Goal: Information Seeking & Learning: Learn about a topic

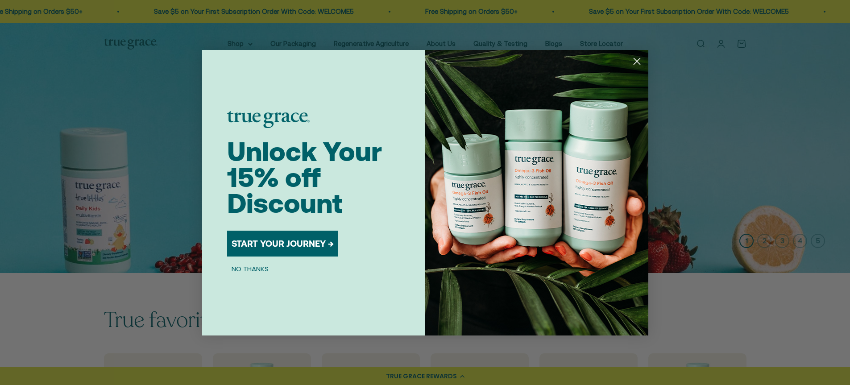
click at [637, 59] on circle "Close dialog" at bounding box center [636, 61] width 15 height 15
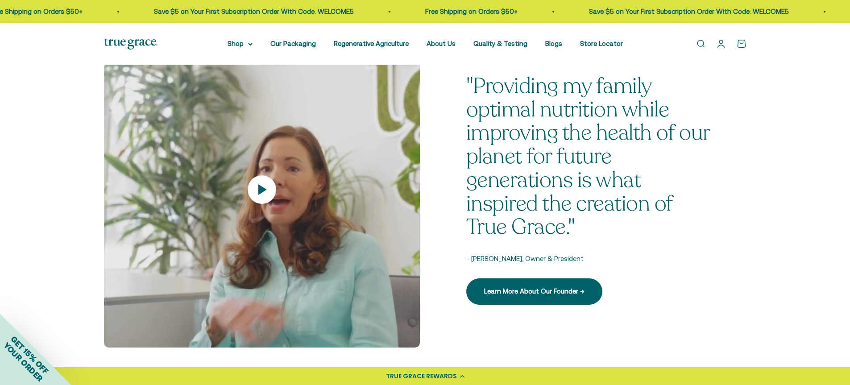
scroll to position [1250, 0]
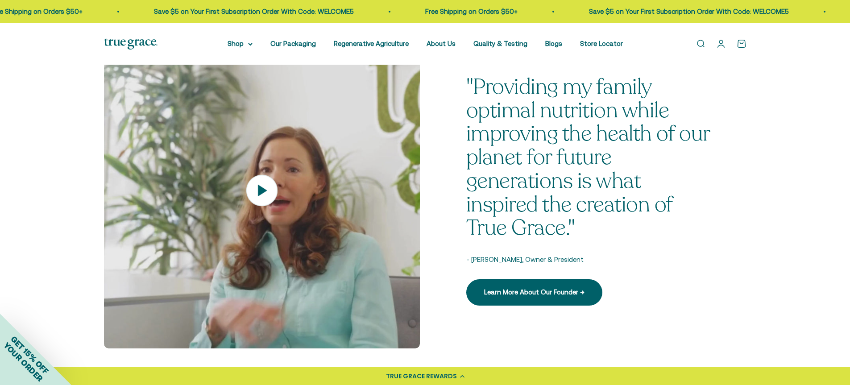
click at [266, 189] on icon at bounding box center [261, 190] width 31 height 31
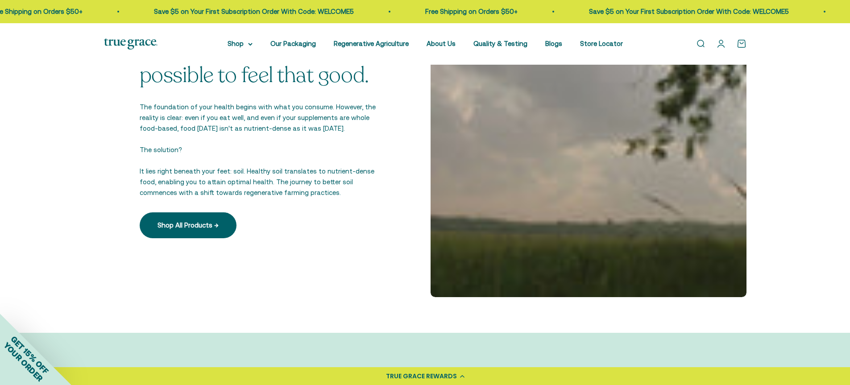
scroll to position [1741, 0]
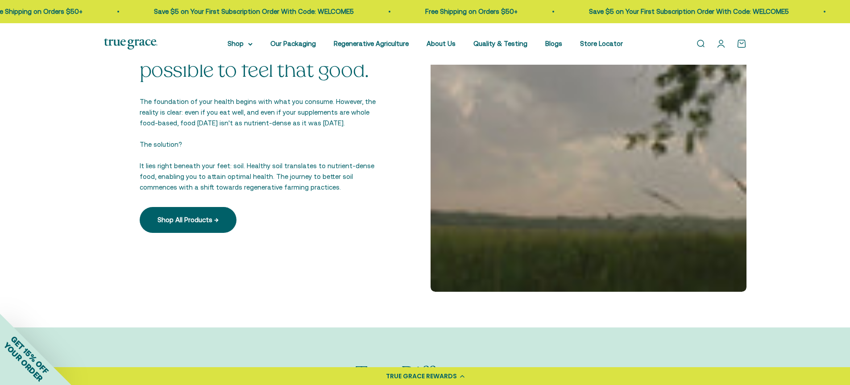
click at [568, 162] on div at bounding box center [589, 134] width 316 height 316
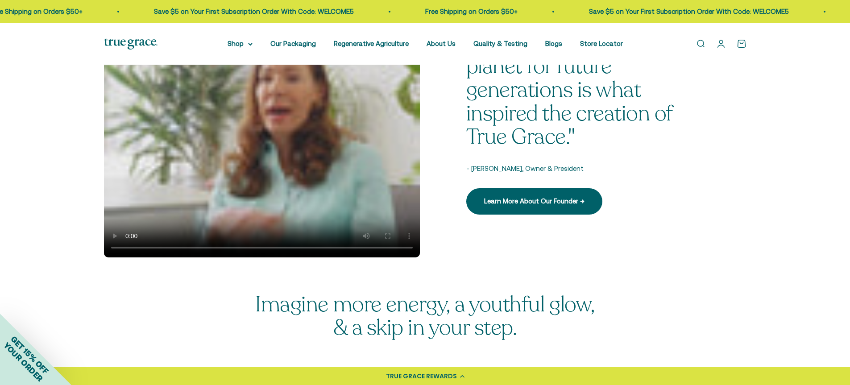
scroll to position [1339, 0]
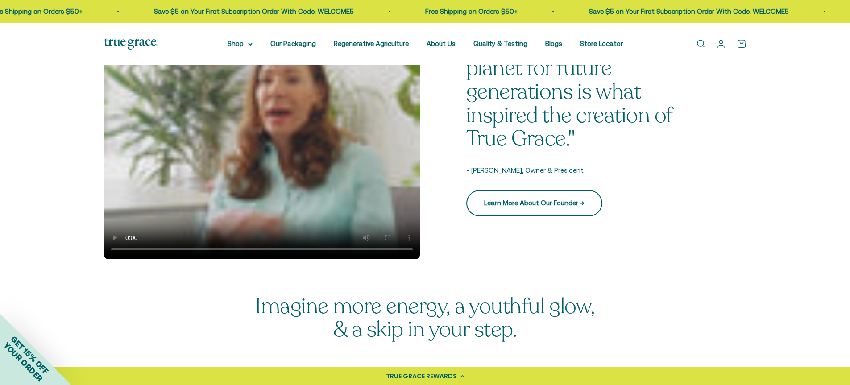
click at [520, 212] on link "Learn More About Our Founder →" at bounding box center [534, 203] width 136 height 26
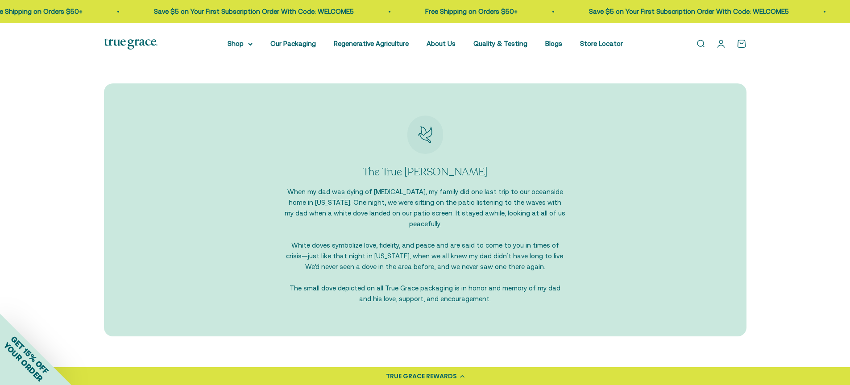
scroll to position [893, 0]
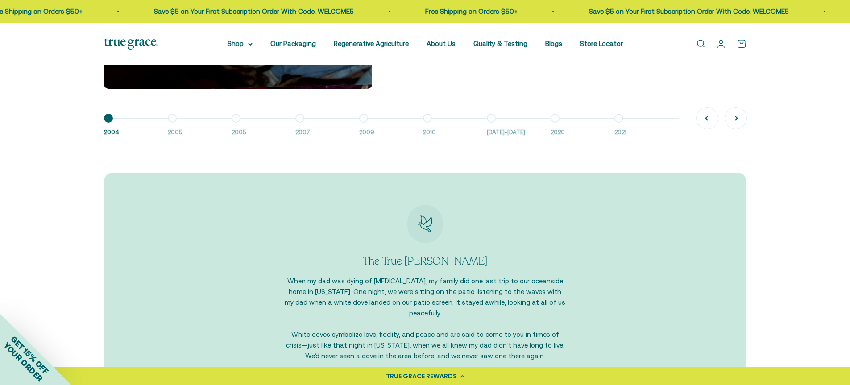
click at [620, 118] on button "Go to item 9 2021" at bounding box center [647, 127] width 64 height 19
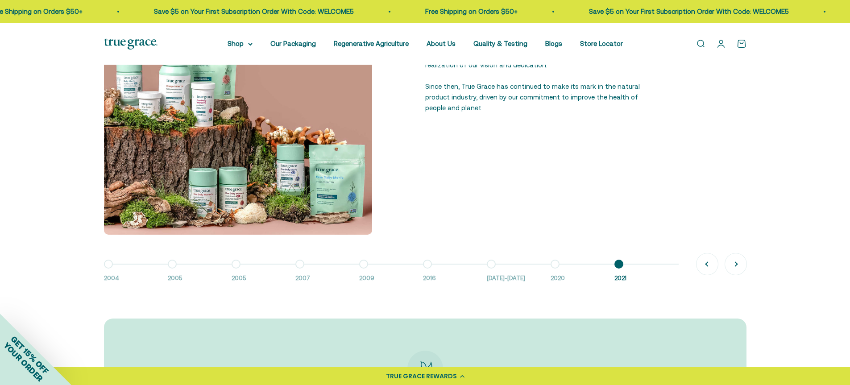
scroll to position [759, 0]
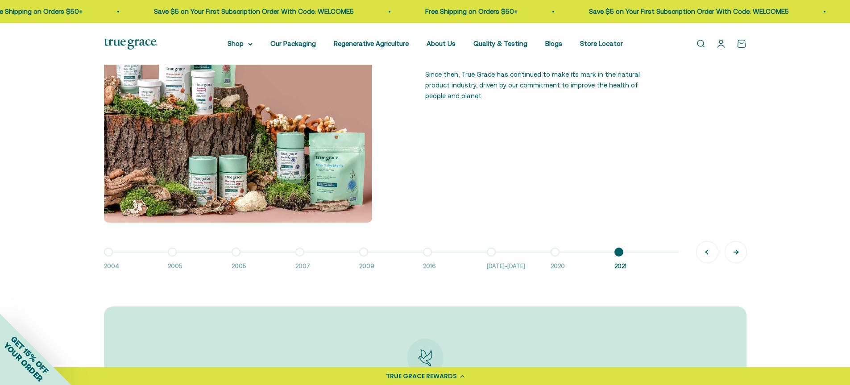
click at [743, 246] on button "Next" at bounding box center [735, 251] width 21 height 21
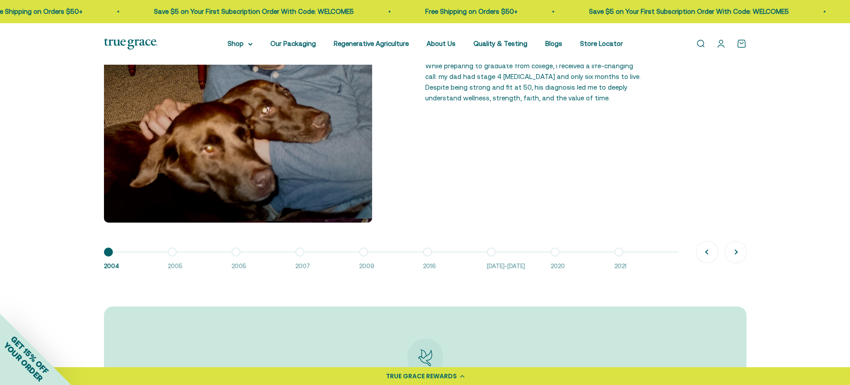
click at [174, 255] on button "Go to item 2 2005" at bounding box center [200, 261] width 64 height 19
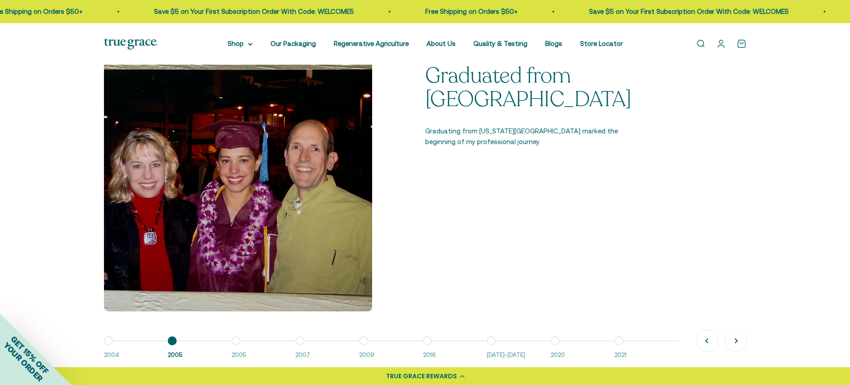
scroll to position [669, 0]
click at [303, 342] on button "Go to item 4 2007" at bounding box center [327, 350] width 64 height 19
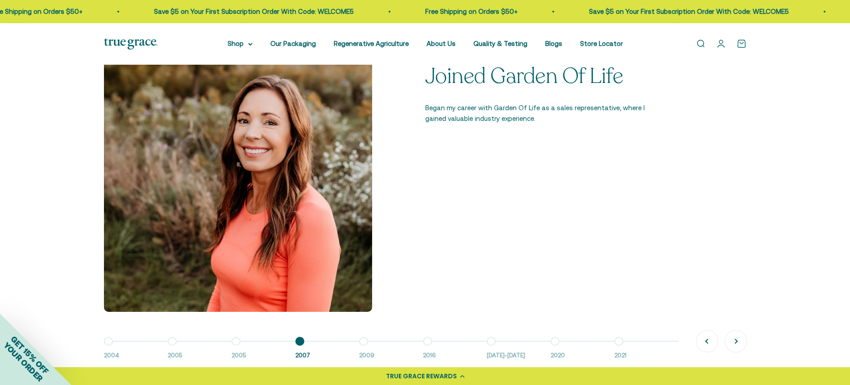
click at [239, 341] on button "Go to item 3 2005" at bounding box center [264, 350] width 64 height 19
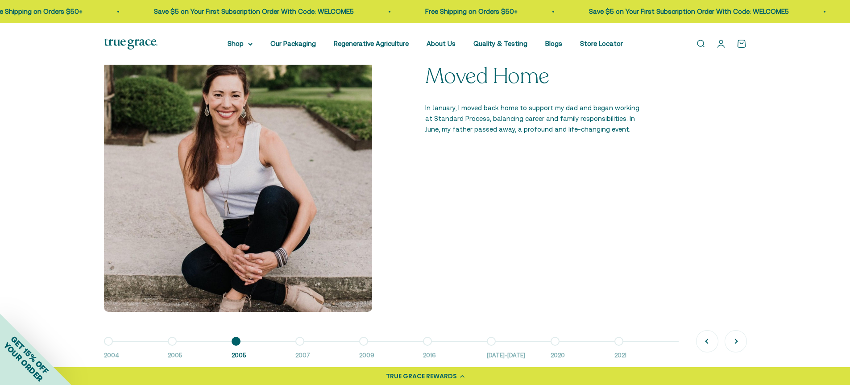
click at [365, 341] on button "Go to item 5 2009" at bounding box center [391, 350] width 64 height 19
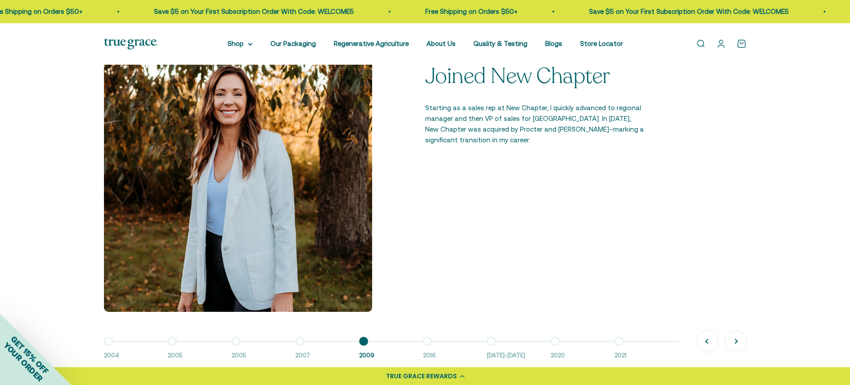
click at [427, 341] on button "Go to item 6 2016" at bounding box center [455, 350] width 64 height 19
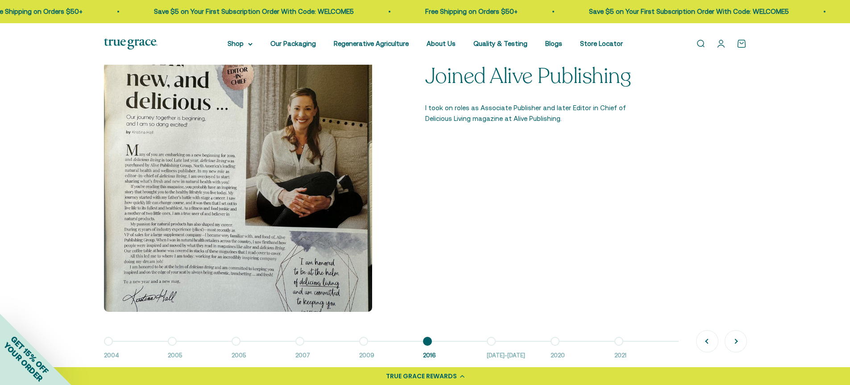
click at [492, 341] on button "Go to item 7 2016-2018" at bounding box center [519, 350] width 64 height 19
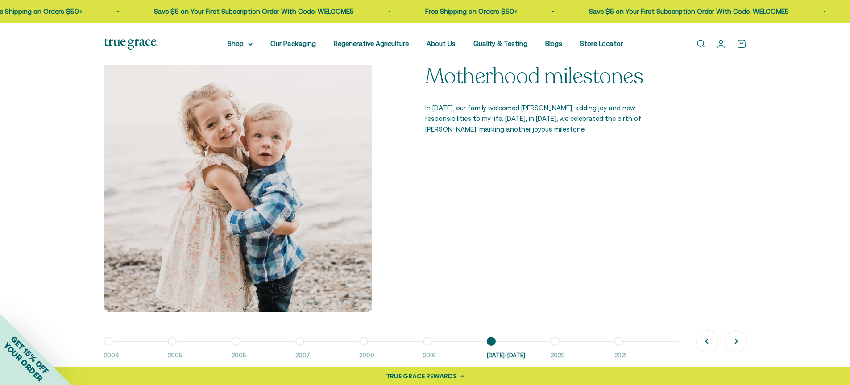
click at [558, 343] on button "Go to item 8 2020" at bounding box center [583, 350] width 64 height 19
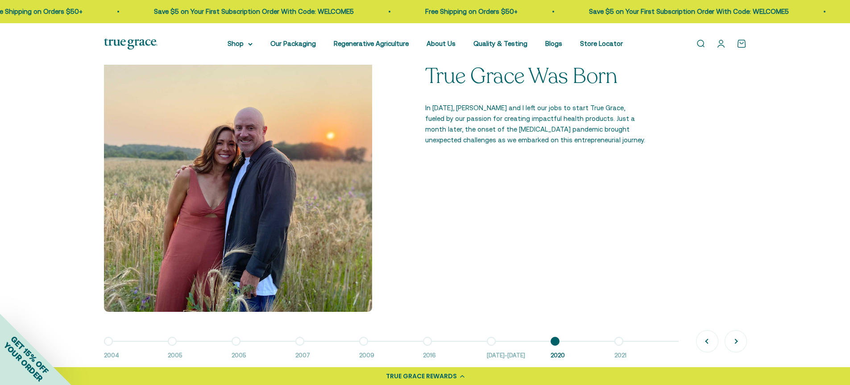
click at [620, 343] on button "Go to item 9 2021" at bounding box center [647, 350] width 64 height 19
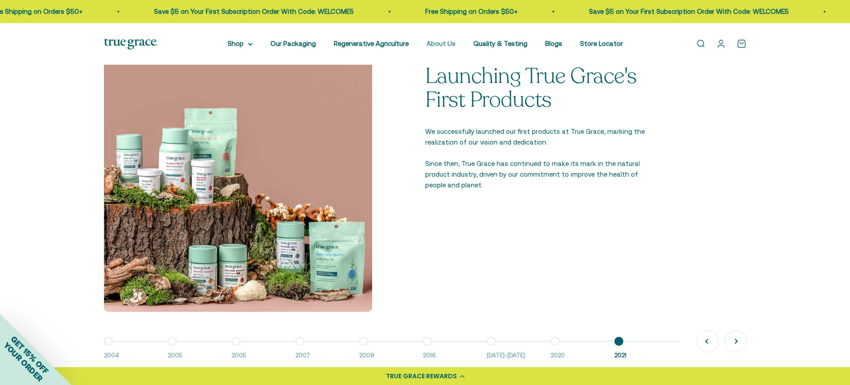
click at [435, 43] on link "About Us" at bounding box center [441, 44] width 29 height 8
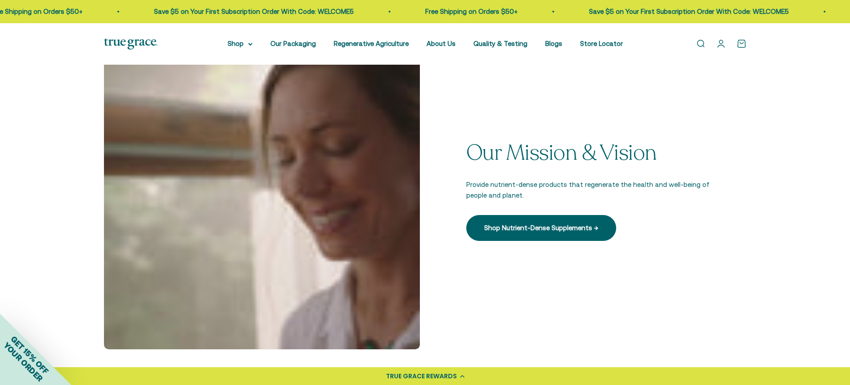
scroll to position [179, 0]
